Goal: Information Seeking & Learning: Learn about a topic

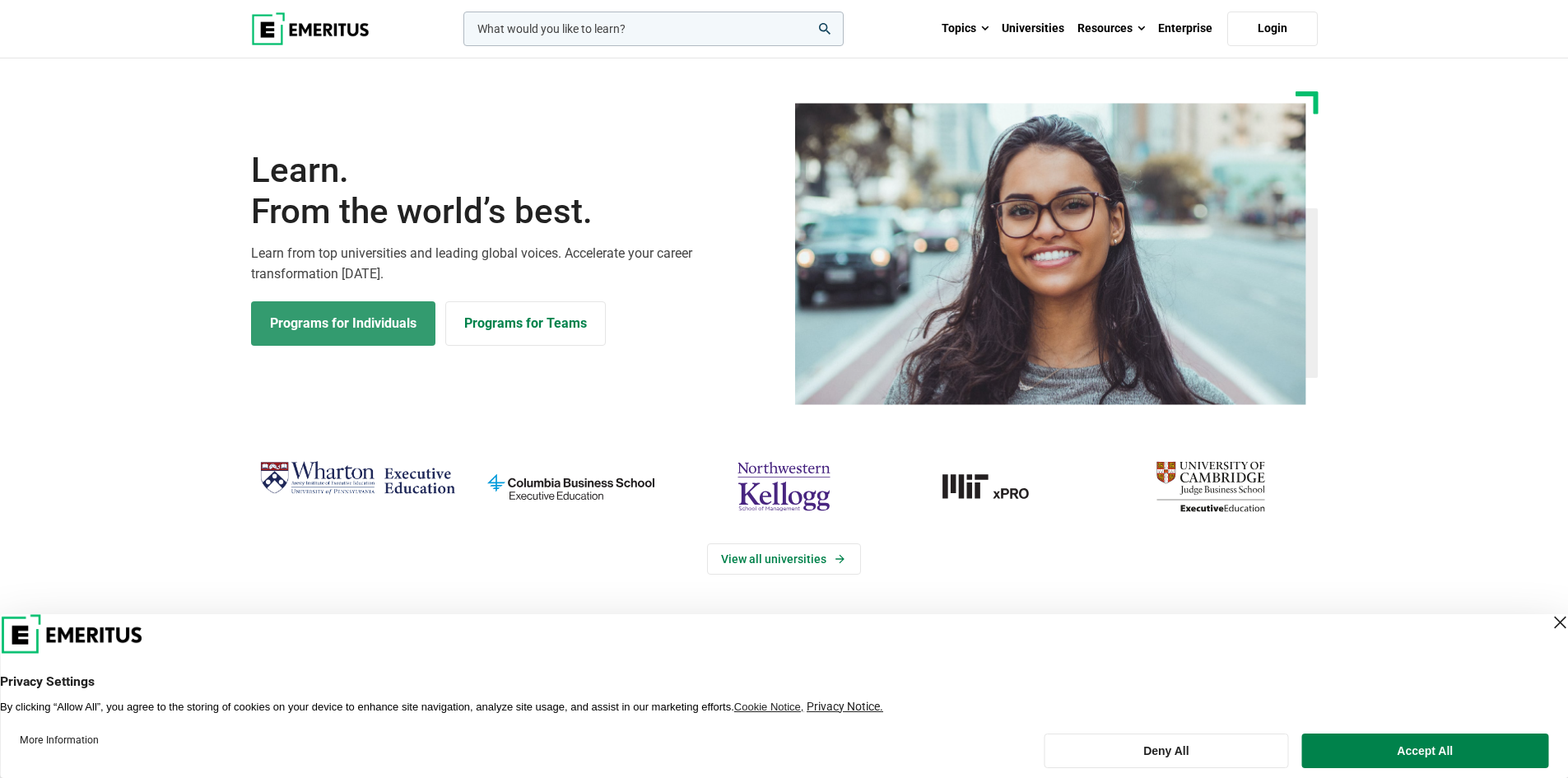
click at [397, 328] on link "Programs for Individuals" at bounding box center [342, 323] width 184 height 44
click at [359, 322] on link "Programs for Individuals" at bounding box center [342, 323] width 184 height 44
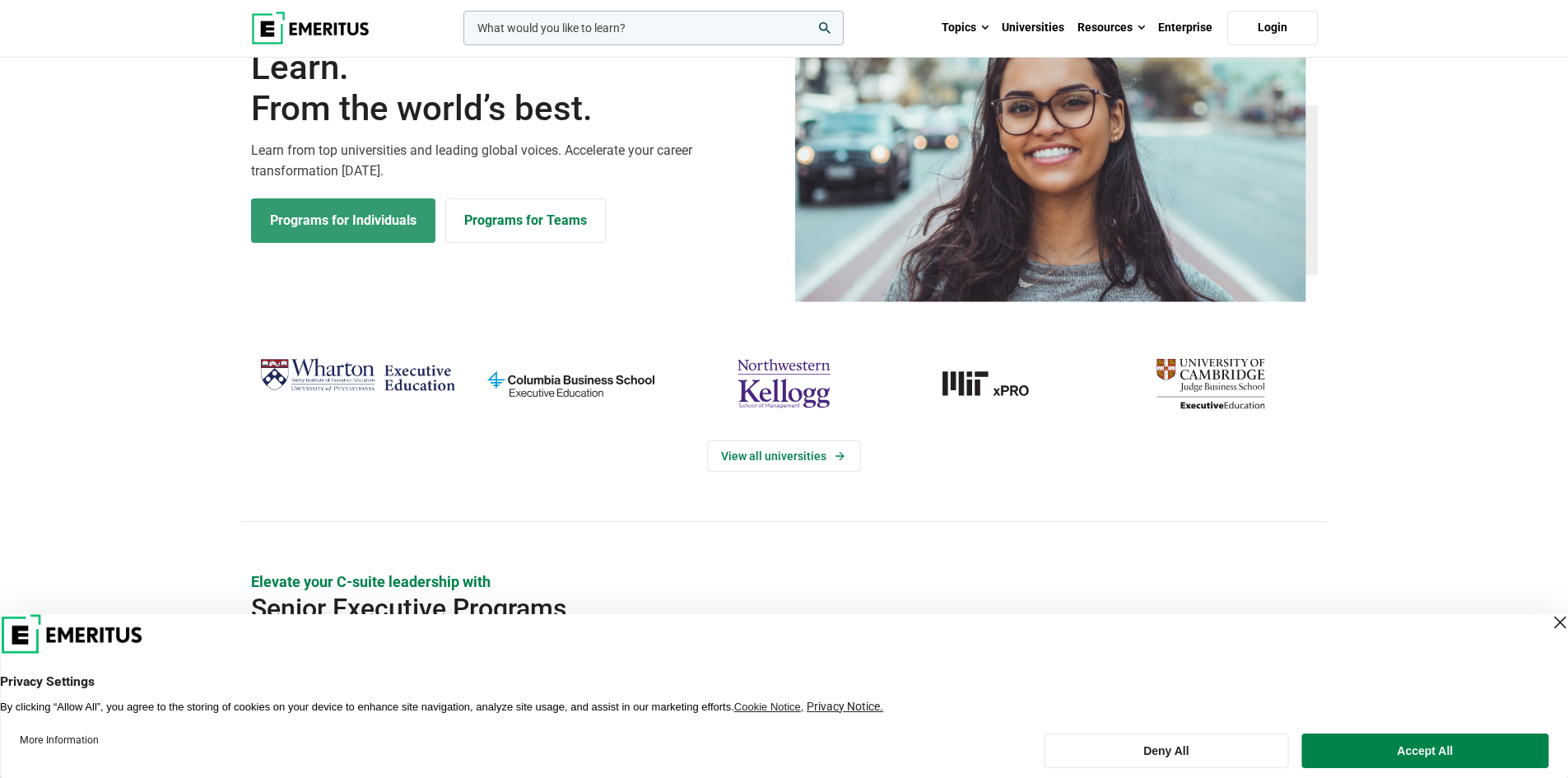
scroll to position [325, 0]
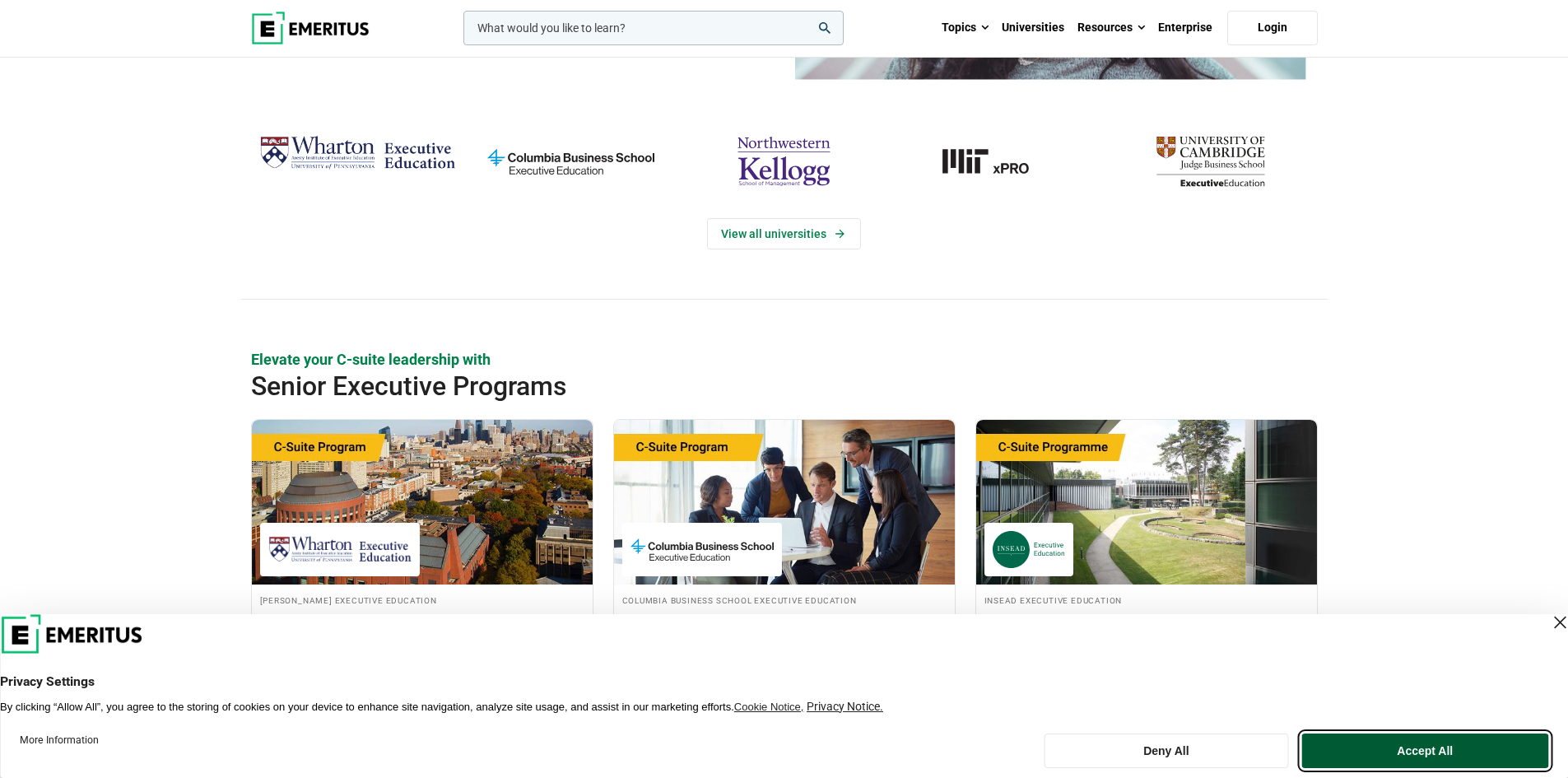
drag, startPoint x: 1382, startPoint y: 757, endPoint x: 1390, endPoint y: 764, distance: 10.6
click at [1390, 764] on button "Accept All" at bounding box center [1425, 750] width 246 height 35
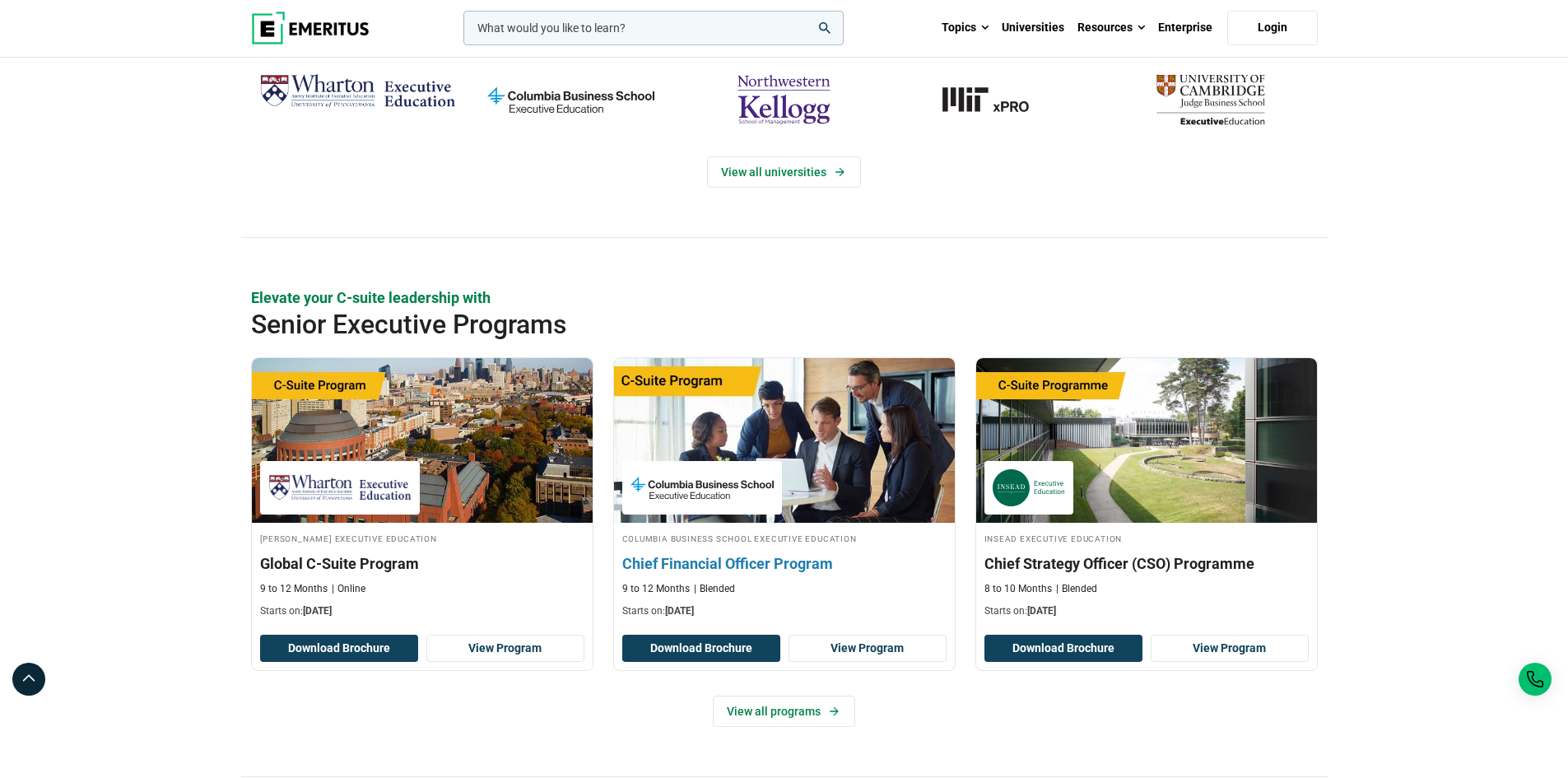
scroll to position [570, 0]
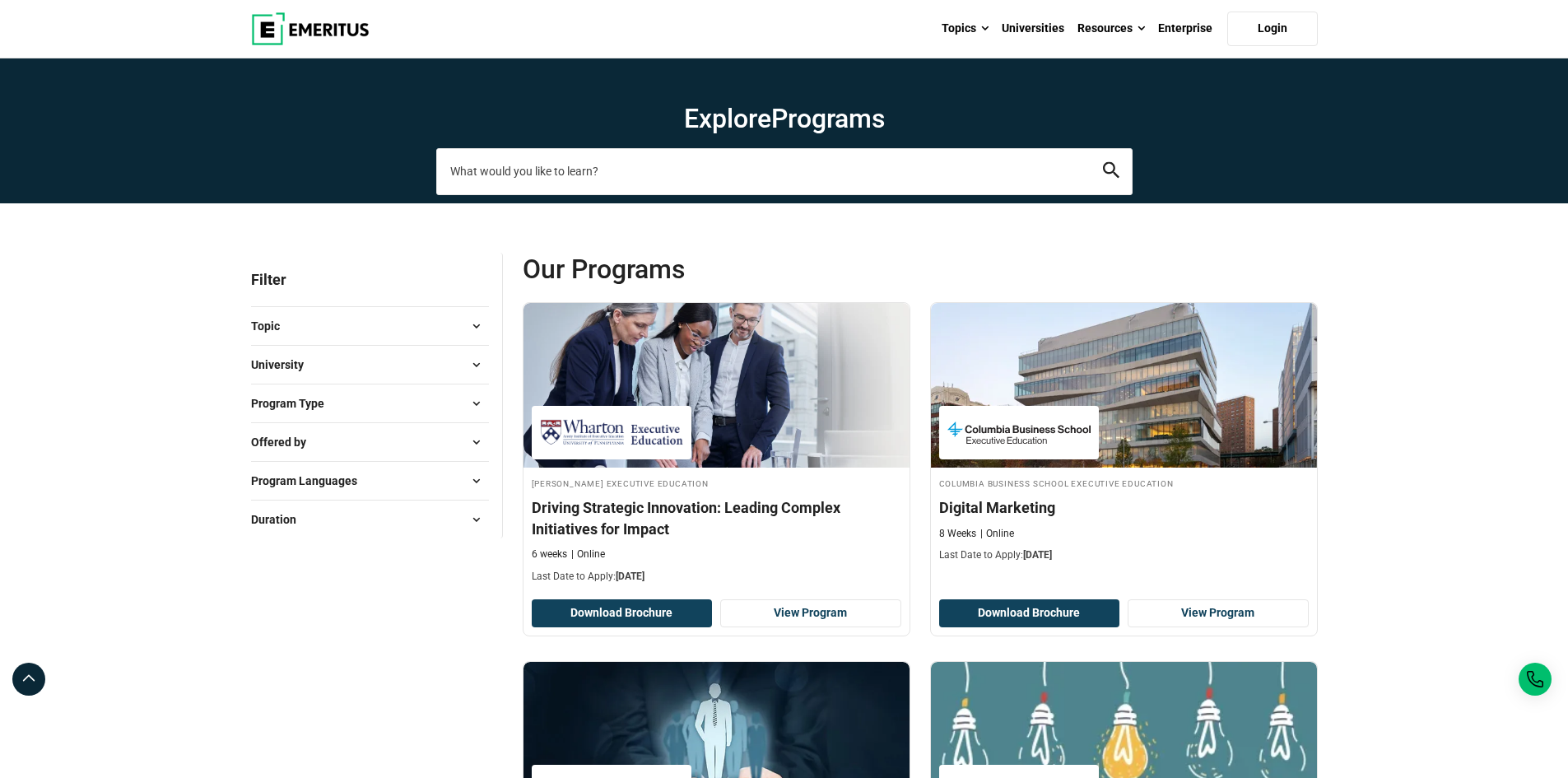
drag, startPoint x: 555, startPoint y: 193, endPoint x: 573, endPoint y: 169, distance: 30.0
click at [573, 169] on input "search-page" at bounding box center [784, 171] width 696 height 46
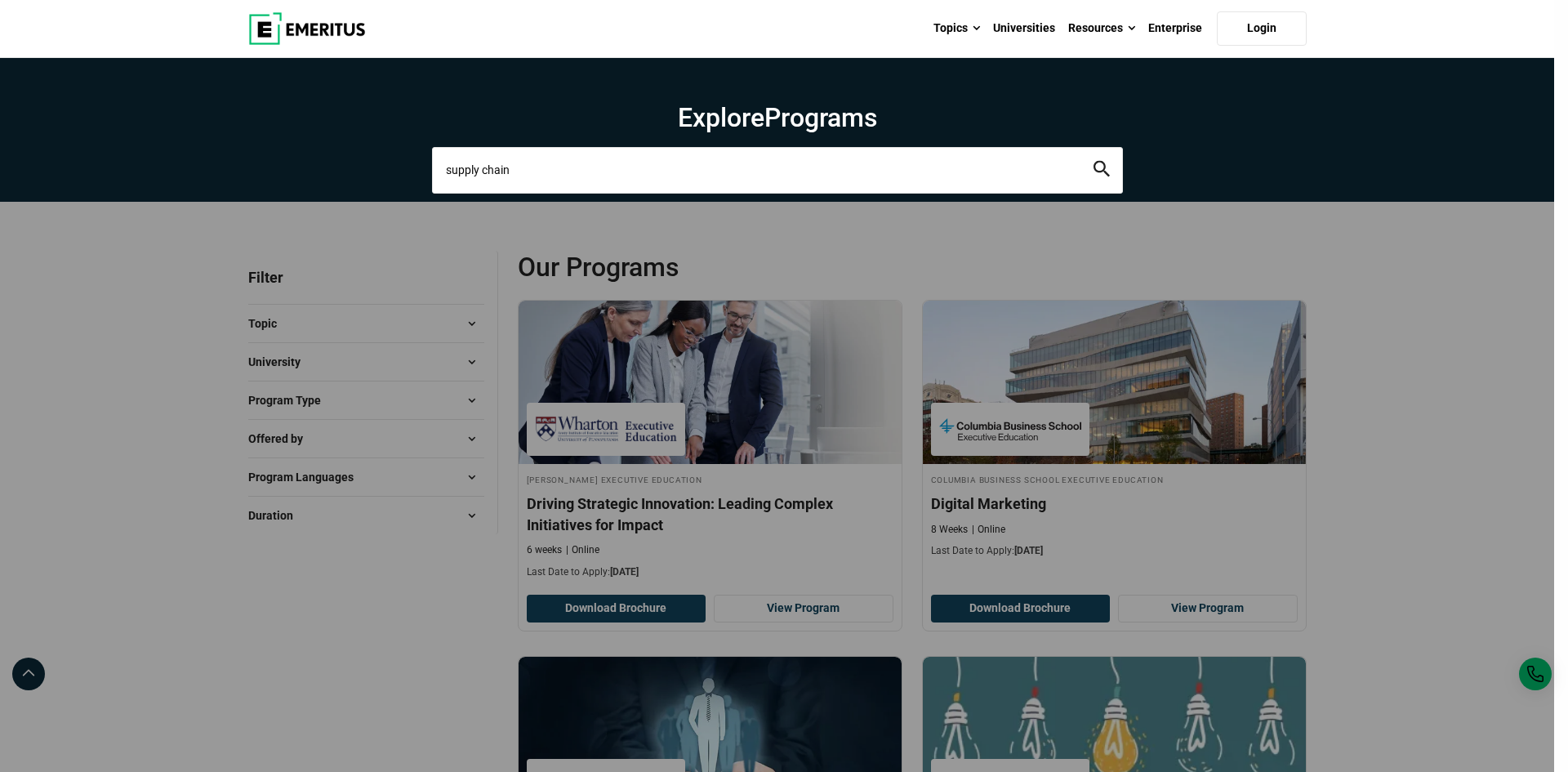
click at [569, 167] on input "supply chain" at bounding box center [777, 170] width 691 height 45
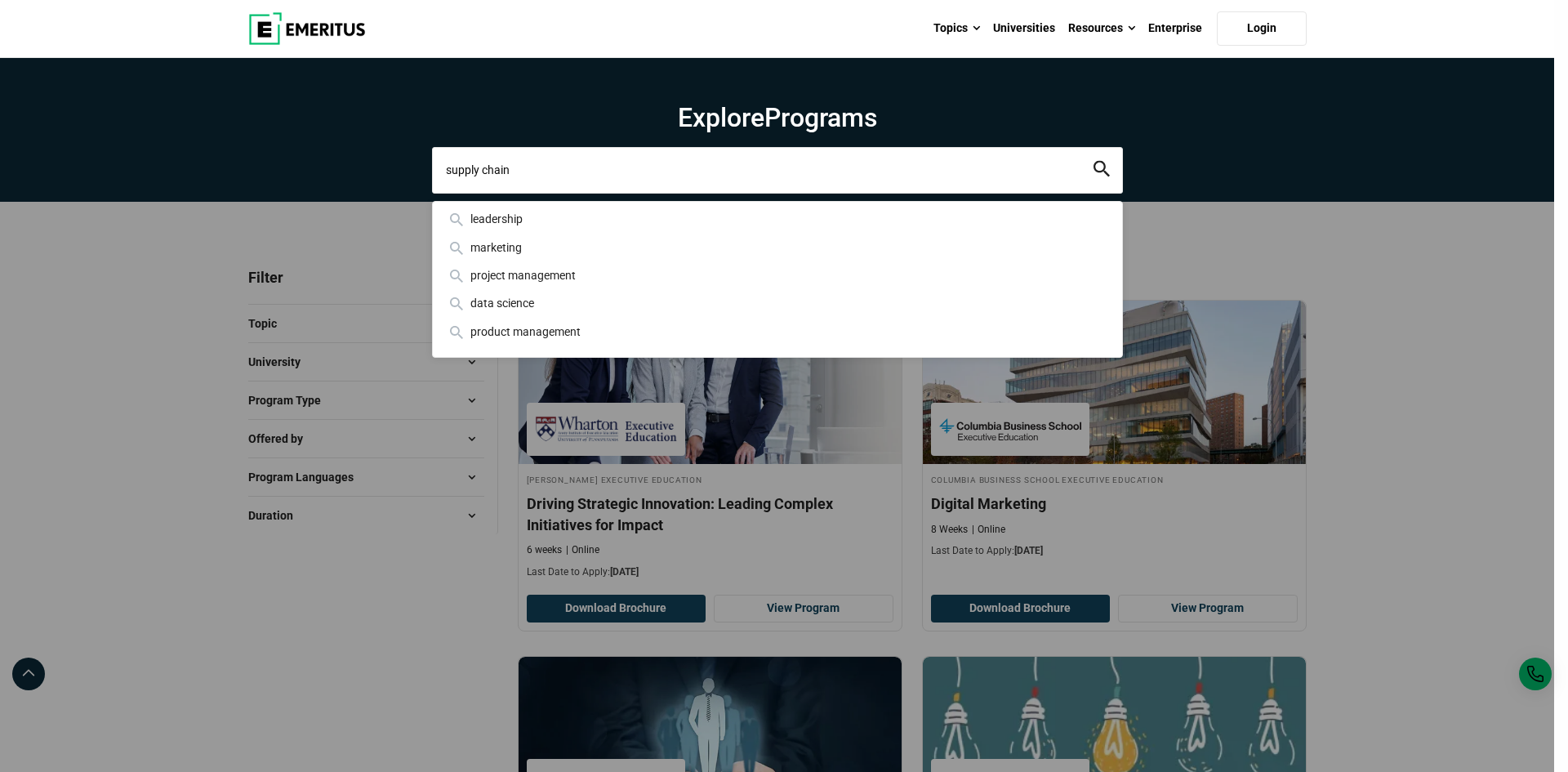
type input "supply chain"
click at [1094, 161] on button "search" at bounding box center [1101, 170] width 16 height 19
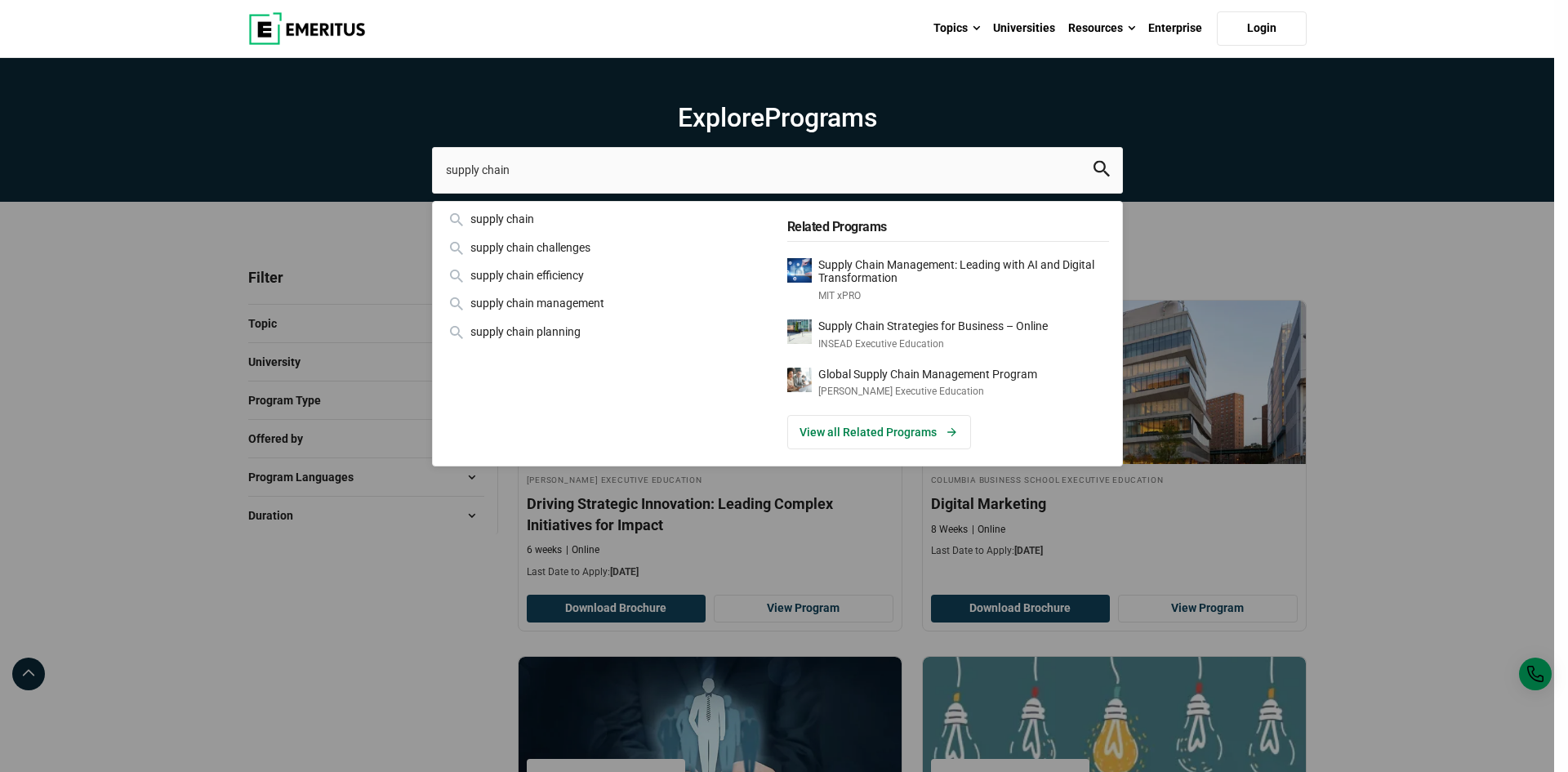
click at [1099, 167] on icon "search" at bounding box center [1101, 168] width 16 height 16
click at [956, 265] on p "Supply Chain Management: Leading with AI and Digital Transformation" at bounding box center [964, 272] width 291 height 28
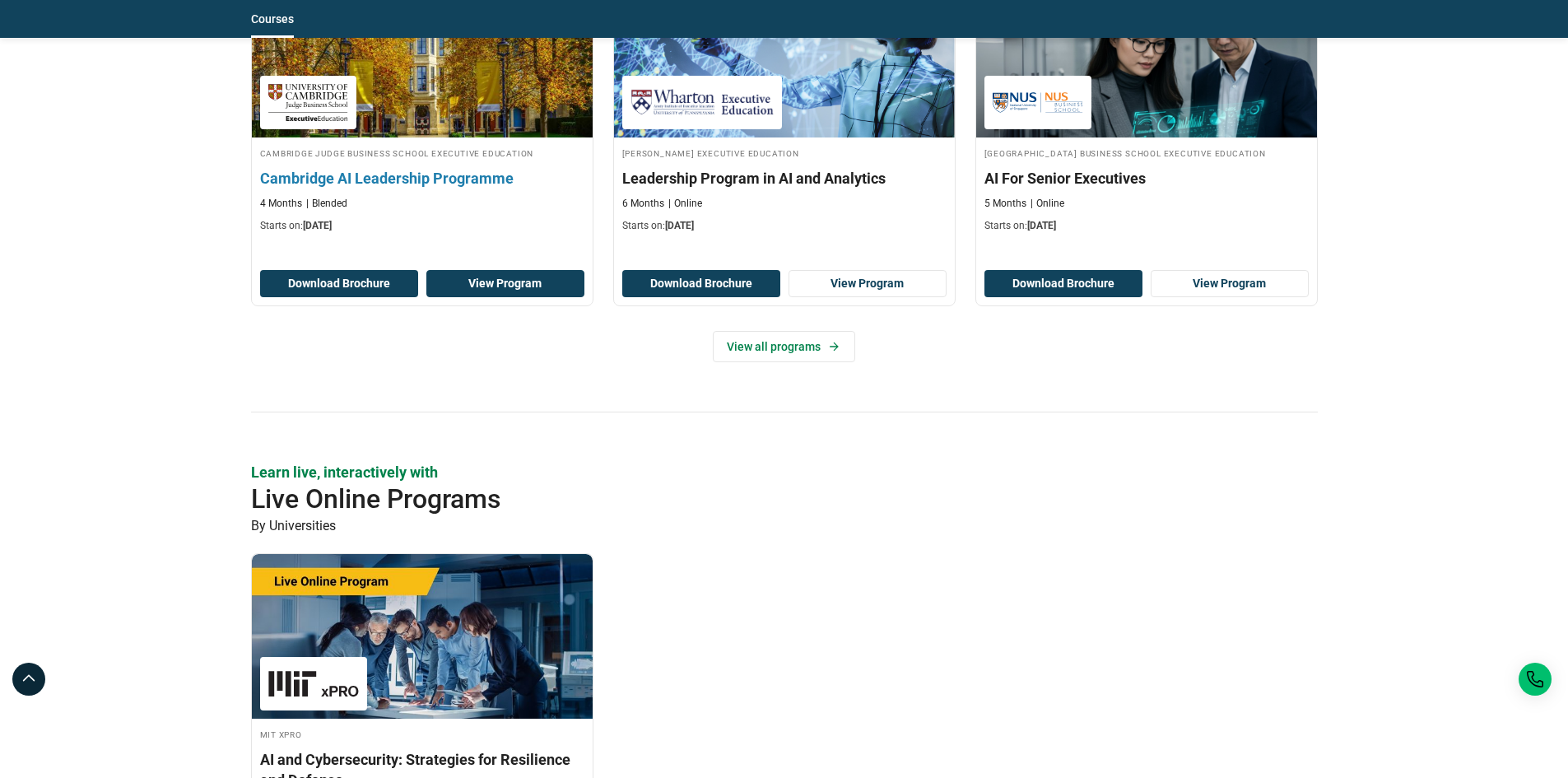
click at [490, 279] on link "View Program" at bounding box center [505, 283] width 158 height 28
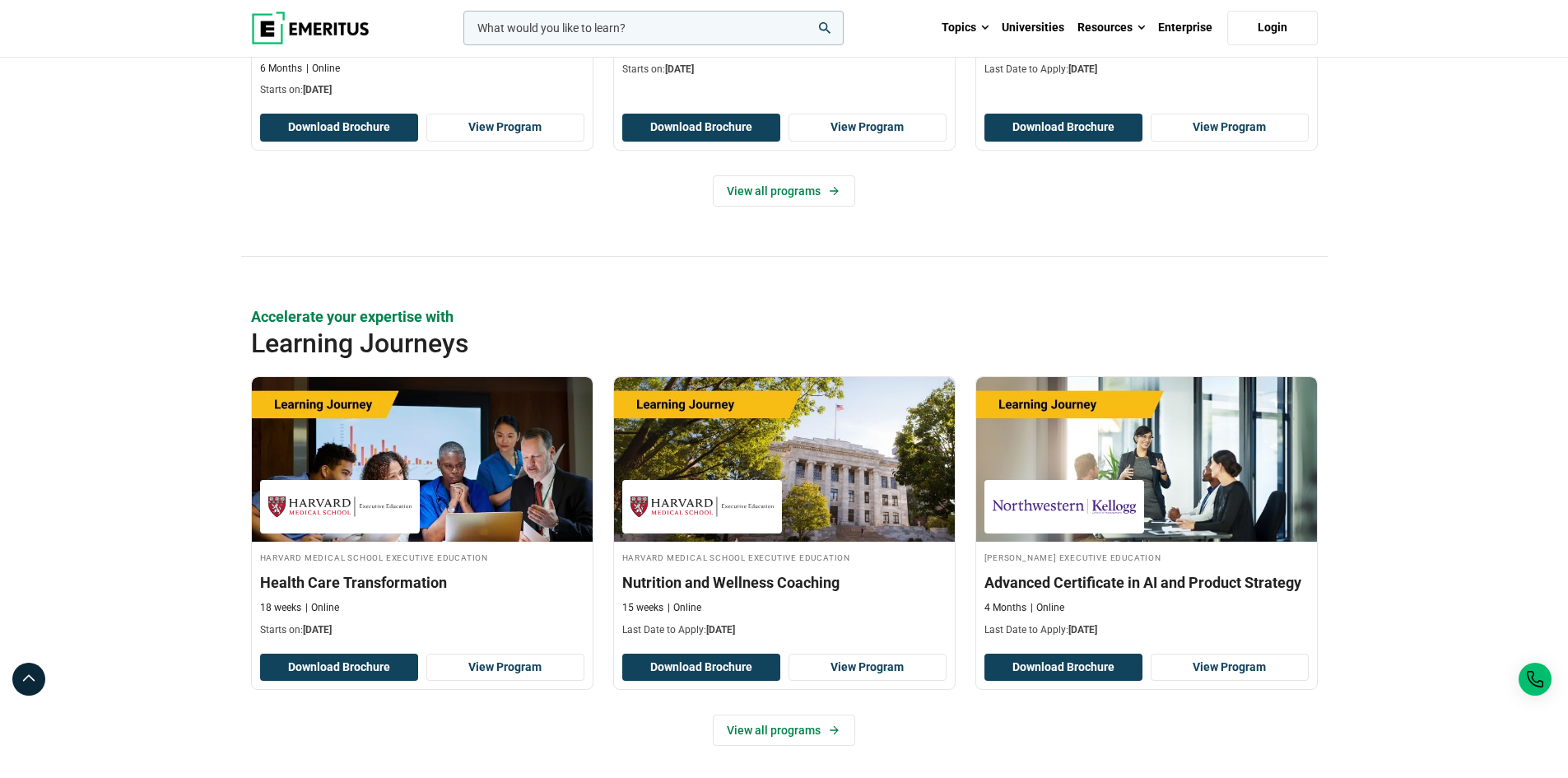
scroll to position [2633, 0]
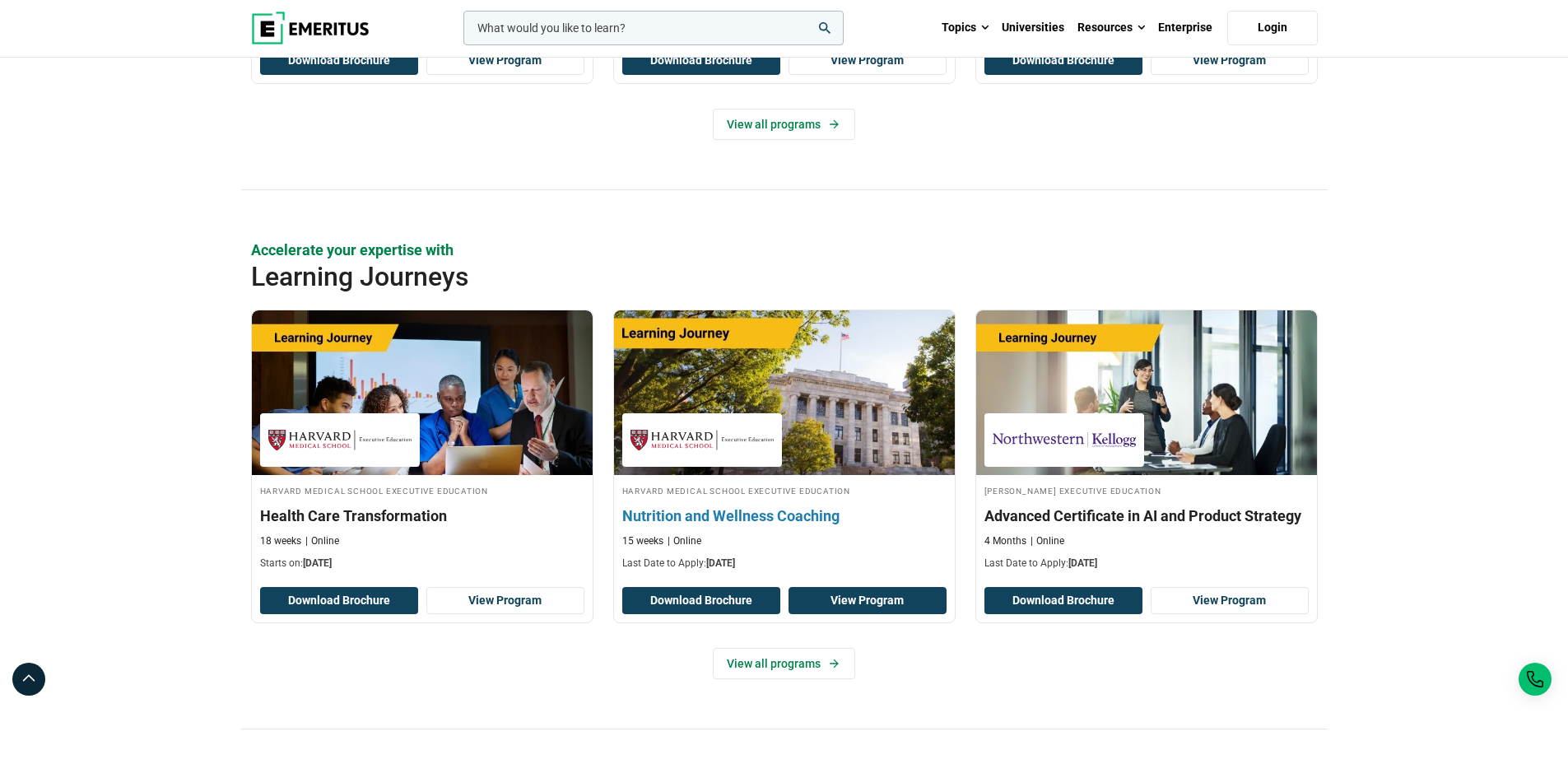
click at [845, 595] on link "View Program" at bounding box center [867, 600] width 158 height 28
